Goal: Task Accomplishment & Management: Manage account settings

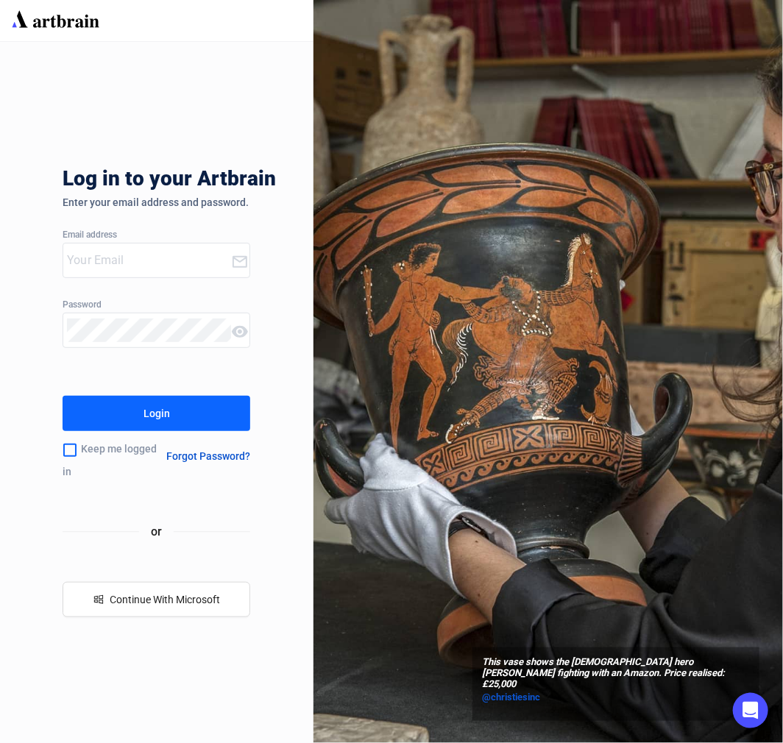
type input "[PERSON_NAME][EMAIL_ADDRESS][DOMAIN_NAME]"
click at [87, 410] on button "Login" at bounding box center [157, 413] width 188 height 35
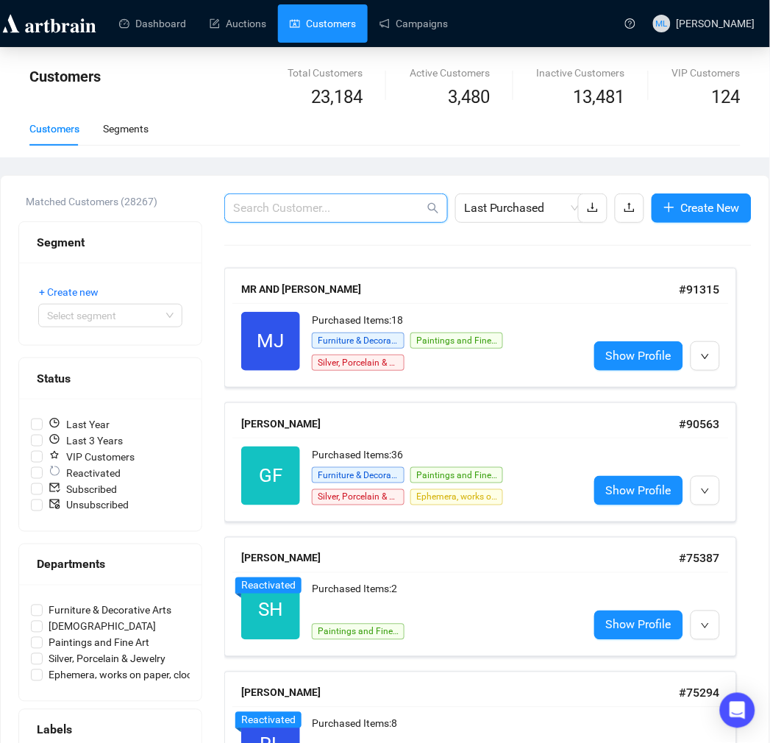
click at [294, 208] on input "text" at bounding box center [328, 208] width 191 height 18
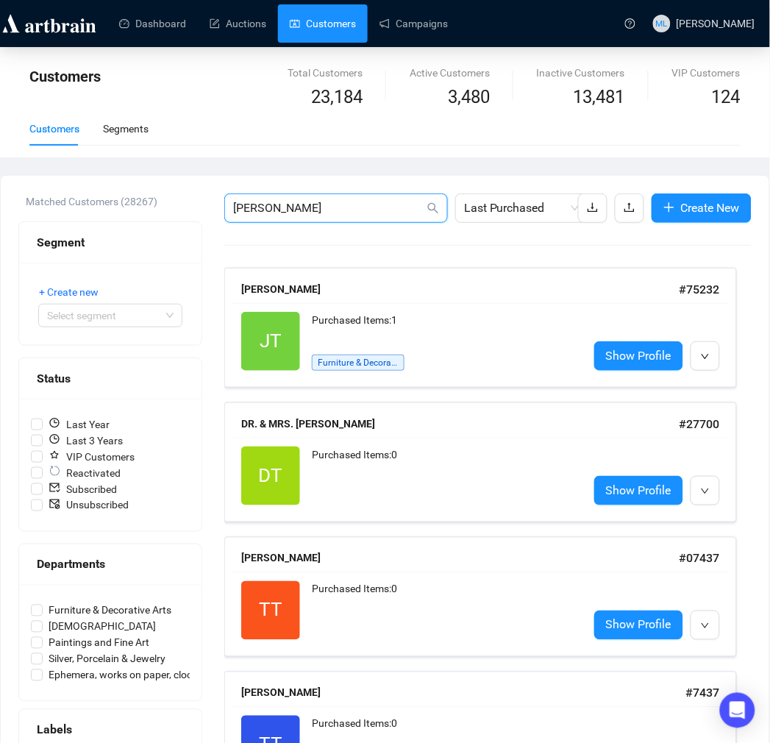
drag, startPoint x: 310, startPoint y: 200, endPoint x: 63, endPoint y: 203, distance: 247.1
click at [76, 203] on div "Matched Customers (28267) Segment + Create new Select segment Status Last Year …" at bounding box center [384, 499] width 733 height 613
type input "12478"
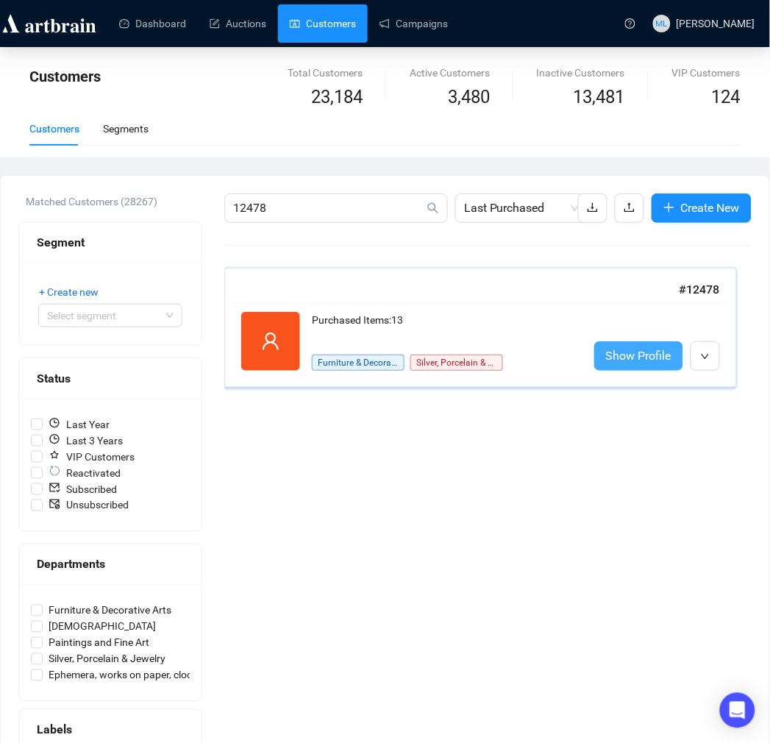
click at [626, 355] on span "Show Profile" at bounding box center [638, 355] width 65 height 18
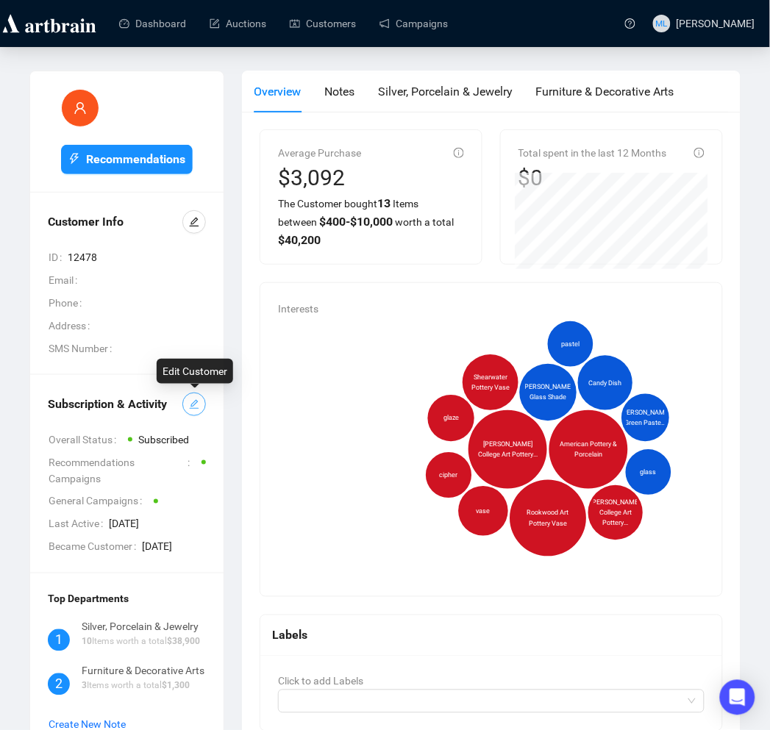
click at [189, 406] on icon "edit" at bounding box center [194, 404] width 10 height 10
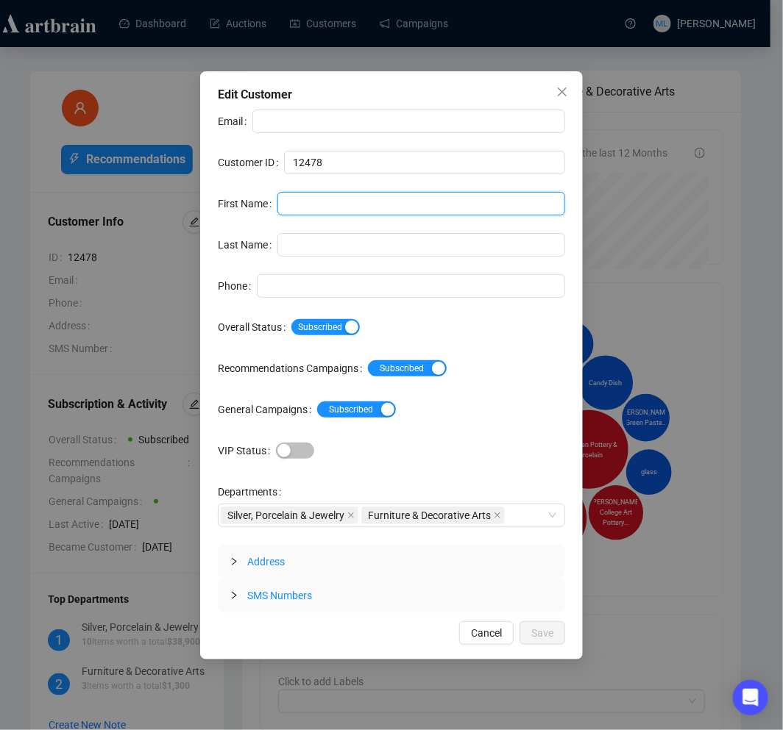
click at [319, 199] on input "First Name" at bounding box center [421, 204] width 288 height 24
type input "Don"
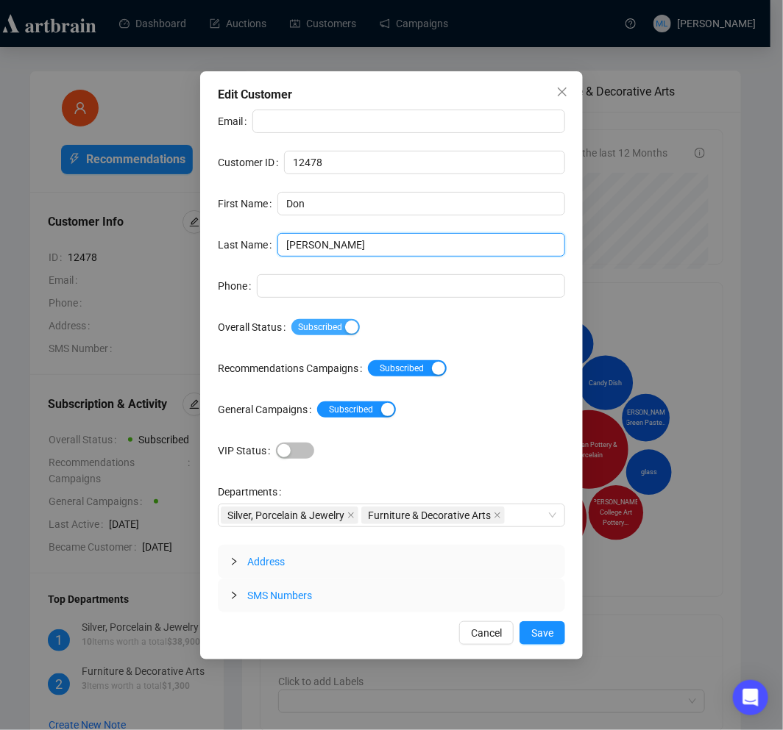
type input "[PERSON_NAME]"
click at [346, 333] on div "button" at bounding box center [351, 327] width 13 height 13
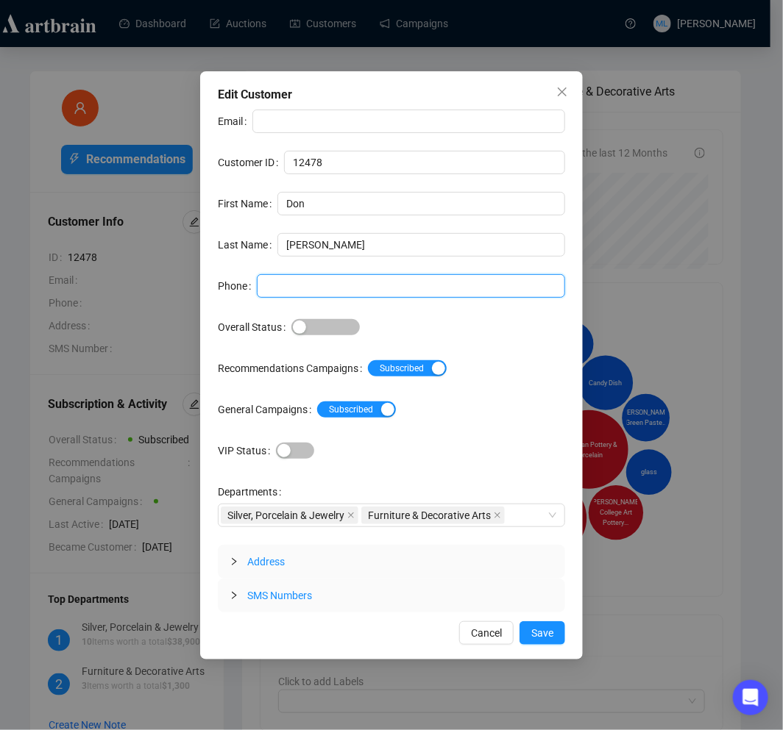
click at [329, 296] on input "Phone" at bounding box center [411, 286] width 308 height 24
type input "BLOCKED BIDDER"
click at [480, 408] on div "Subscribed Unsubscribed" at bounding box center [441, 409] width 248 height 17
click at [549, 636] on span "Save" at bounding box center [542, 633] width 22 height 16
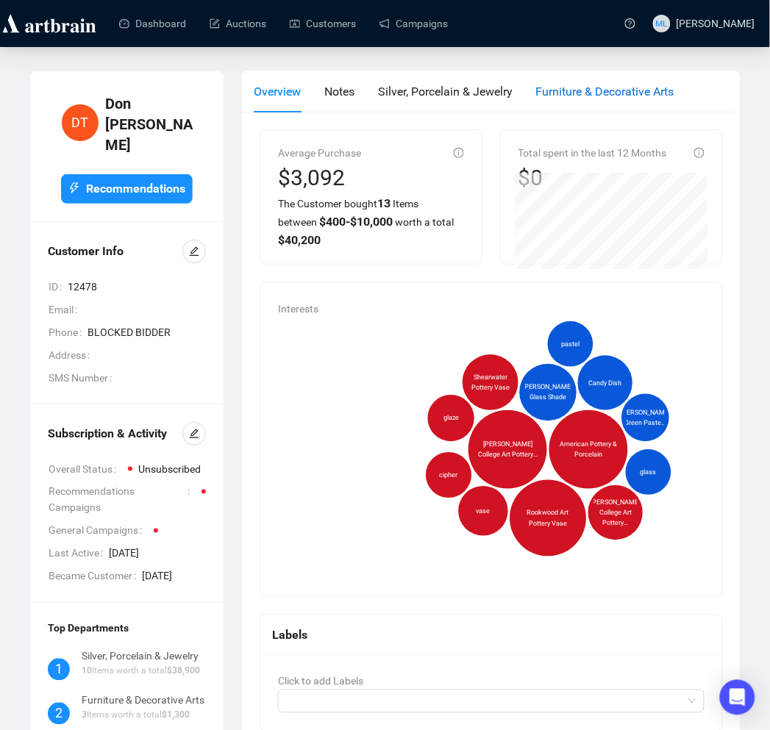
click at [567, 94] on span "Furniture & Decorative Arts" at bounding box center [605, 92] width 138 height 14
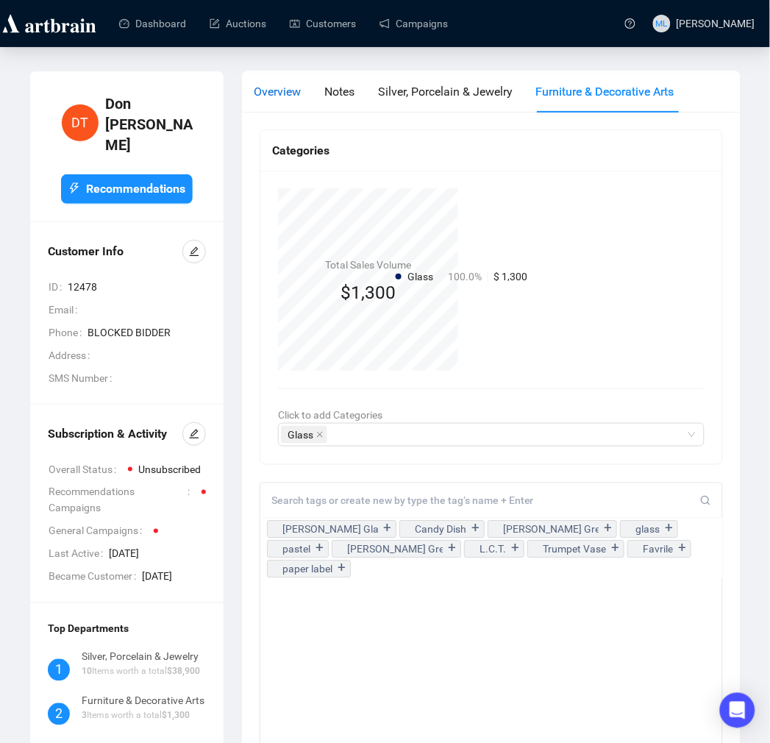
click at [265, 93] on span "Overview" at bounding box center [277, 92] width 47 height 14
